Goal: Check status

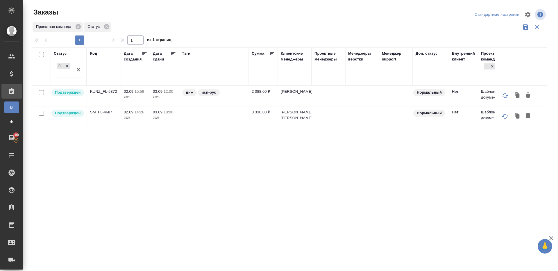
click at [196, 45] on div "Заказы Стандартные настройки Проектная команда Статус 1 1 из 1 страниц Статус o…" at bounding box center [292, 130] width 526 height 260
click at [105, 92] on p "KUNZ_FL-5872" at bounding box center [104, 92] width 28 height 6
click at [102, 113] on p "SM_FL-4687" at bounding box center [104, 112] width 28 height 6
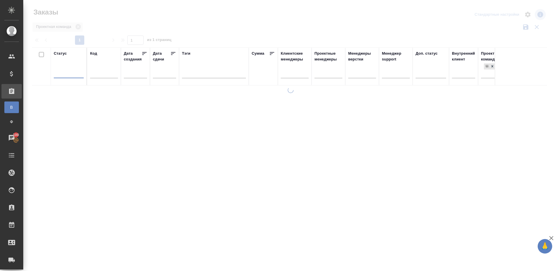
click at [191, 24] on div at bounding box center [290, 130] width 534 height 260
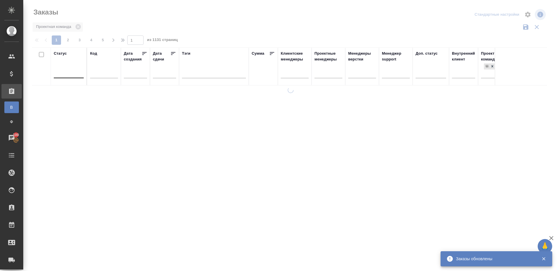
click at [191, 24] on div "Проектная команда" at bounding box center [289, 26] width 515 height 11
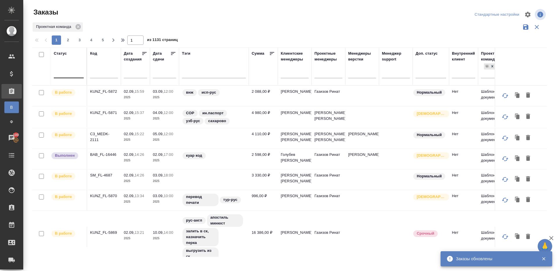
click at [67, 70] on div at bounding box center [69, 72] width 30 height 8
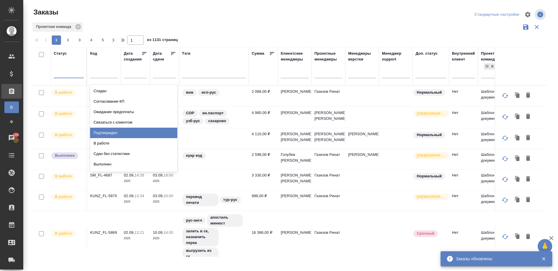
click at [109, 136] on div "Подтвержден" at bounding box center [133, 133] width 87 height 10
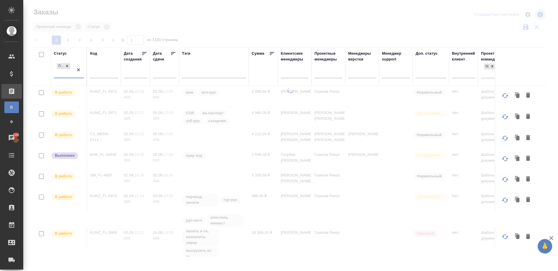
click at [230, 32] on div at bounding box center [290, 130] width 534 height 260
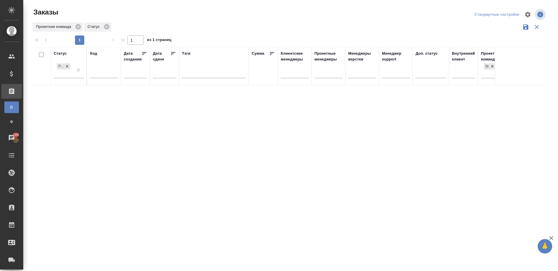
click at [185, 1] on div "Заказы Стандартные настройки Проектная команда Статус 1 1 из 1 страниц Статус П…" at bounding box center [292, 130] width 526 height 260
click at [325, 153] on div "Статус Подтвержден Код Дата создания Дата сдачи Тэги Сумма Клиентские менеджеры…" at bounding box center [289, 151] width 515 height 209
click at [238, 27] on div "Проектная команда Статус" at bounding box center [289, 26] width 515 height 11
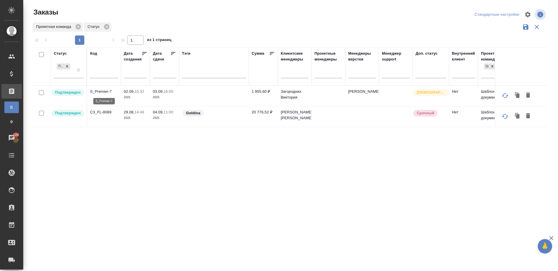
drag, startPoint x: 107, startPoint y: 89, endPoint x: 107, endPoint y: 104, distance: 14.8
click at [107, 89] on p "S_Premier-7" at bounding box center [104, 92] width 28 height 6
click at [106, 114] on p "C3_FL-8089" at bounding box center [104, 112] width 28 height 6
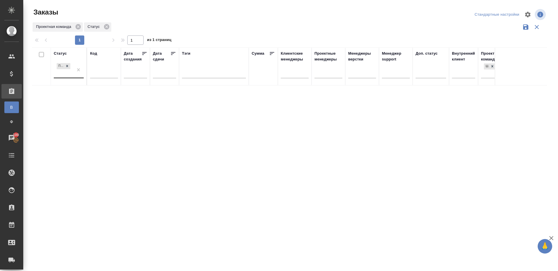
click at [72, 70] on div "Подтвержден" at bounding box center [63, 70] width 19 height 16
click at [177, 28] on div "Проектная команда Статус" at bounding box center [289, 26] width 515 height 11
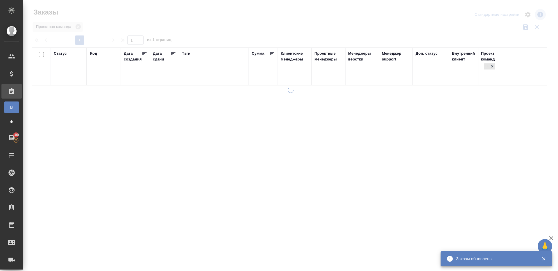
click at [172, 16] on div at bounding box center [290, 130] width 534 height 260
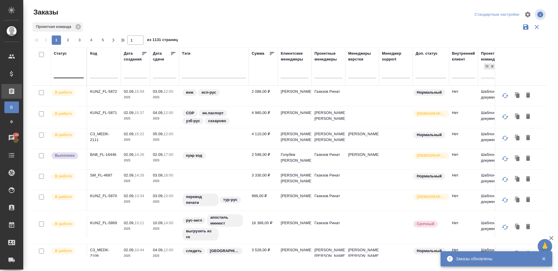
click at [69, 67] on div at bounding box center [69, 72] width 30 height 11
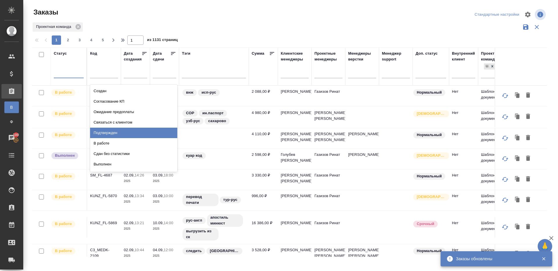
click at [113, 131] on div "Подтвержден" at bounding box center [133, 133] width 87 height 10
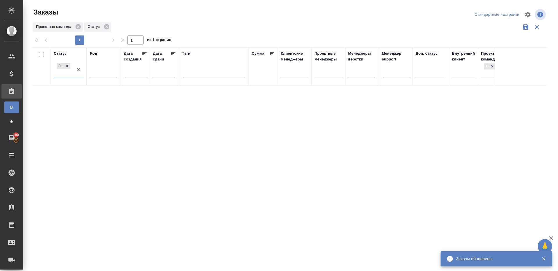
click at [143, 17] on div "Заказы" at bounding box center [118, 15] width 173 height 14
click at [216, 5] on div "Заказы Стандартные настройки Проектная команда Статус 1 1 из 1 страниц Статус П…" at bounding box center [292, 130] width 526 height 260
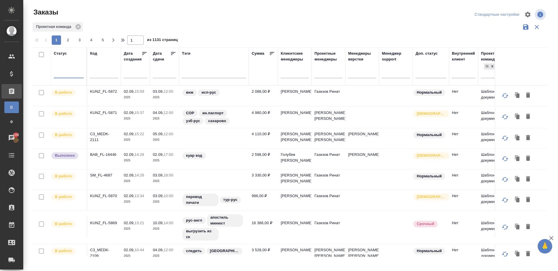
drag, startPoint x: 69, startPoint y: 73, endPoint x: 77, endPoint y: 90, distance: 19.1
click at [68, 73] on div at bounding box center [69, 72] width 30 height 8
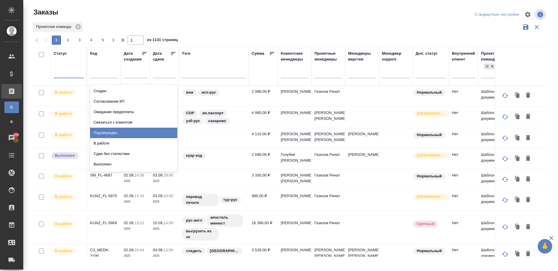
click at [105, 131] on div "Подтвержден" at bounding box center [133, 133] width 87 height 10
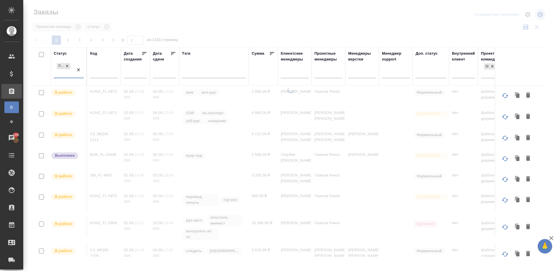
click at [181, 21] on div at bounding box center [290, 130] width 534 height 260
click at [214, 22] on div at bounding box center [290, 130] width 534 height 260
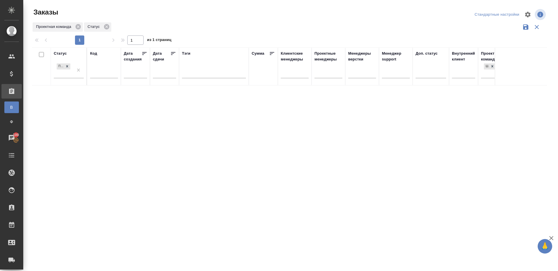
click at [217, 37] on div "1 1 из 1 страниц" at bounding box center [291, 39] width 519 height 9
click at [180, 13] on div "Заказы" at bounding box center [118, 12] width 173 height 9
click at [231, 21] on div "Заказы Стандартные настройки Проектная команда Статус 1 1 из 1 страниц Статус П…" at bounding box center [292, 130] width 526 height 260
